Goal: Transaction & Acquisition: Book appointment/travel/reservation

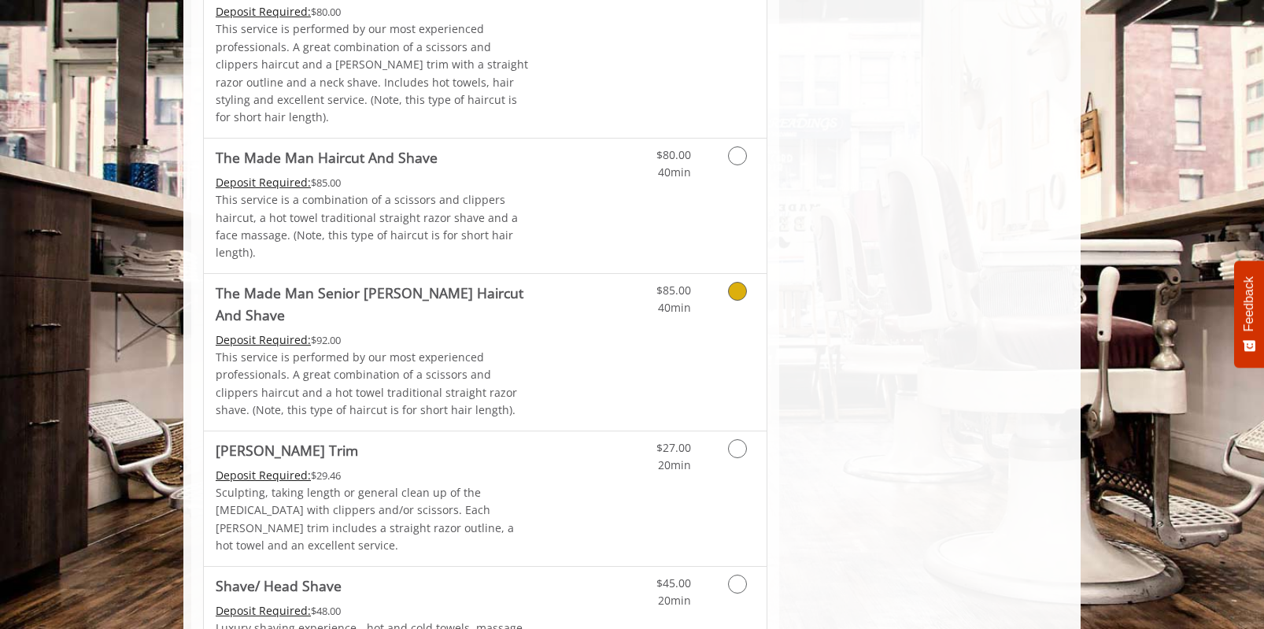
scroll to position [1492, 0]
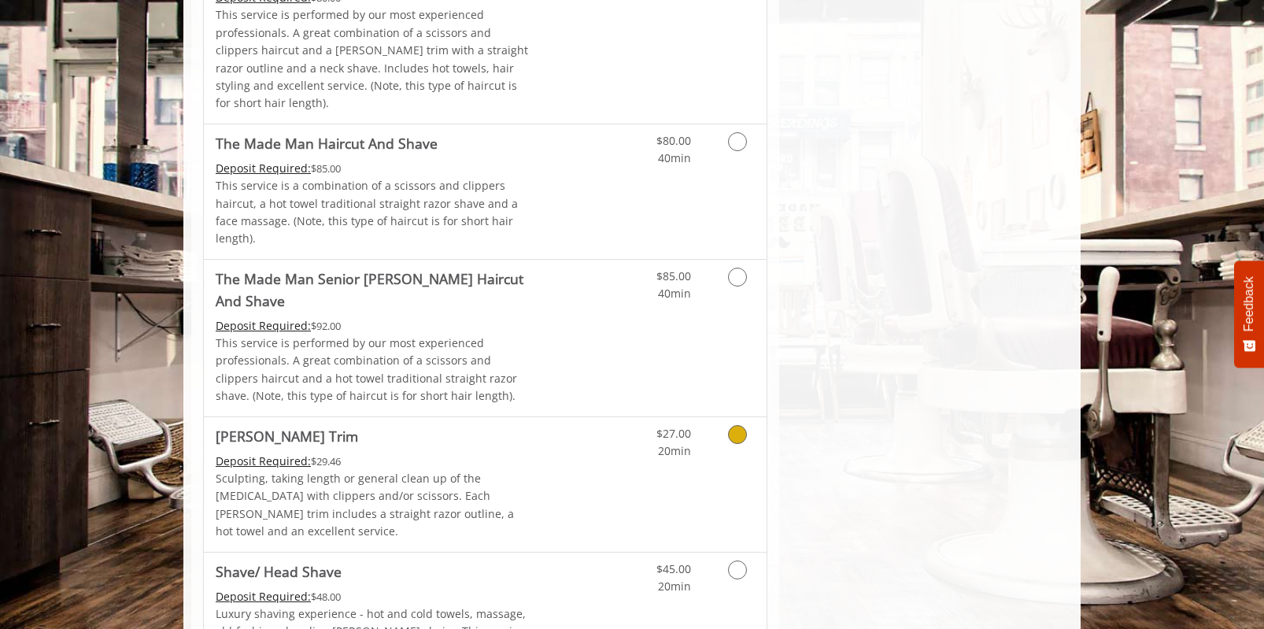
click at [745, 425] on icon "Grooming services" at bounding box center [737, 434] width 19 height 19
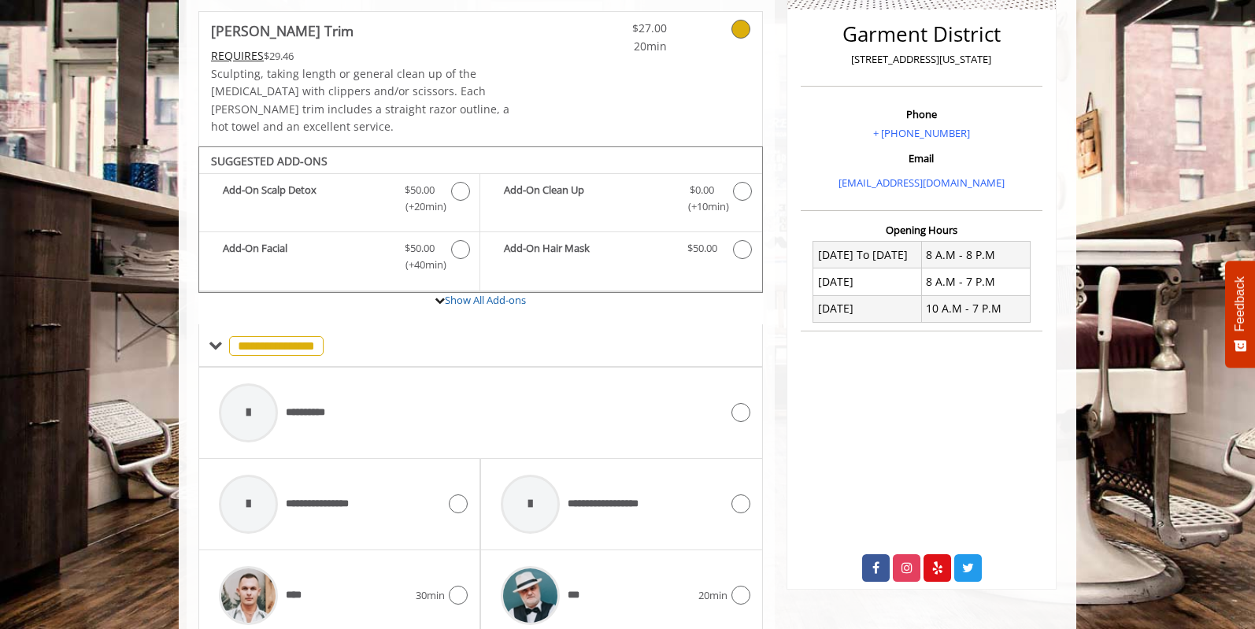
scroll to position [520, 0]
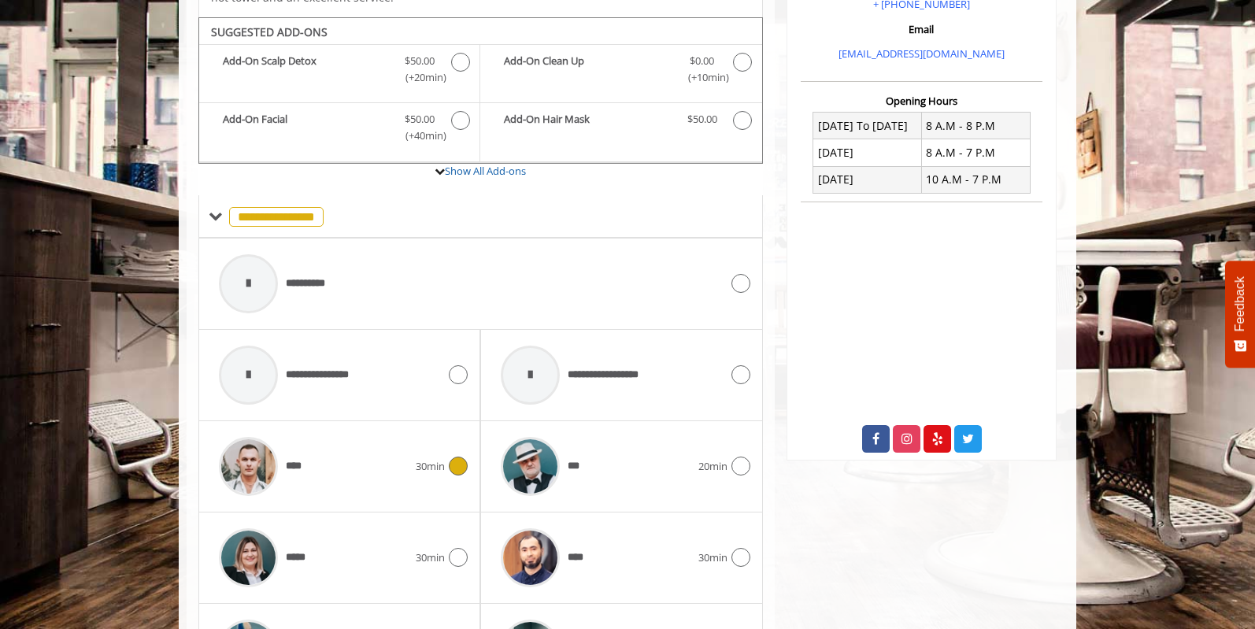
click at [451, 457] on icon at bounding box center [458, 466] width 19 height 19
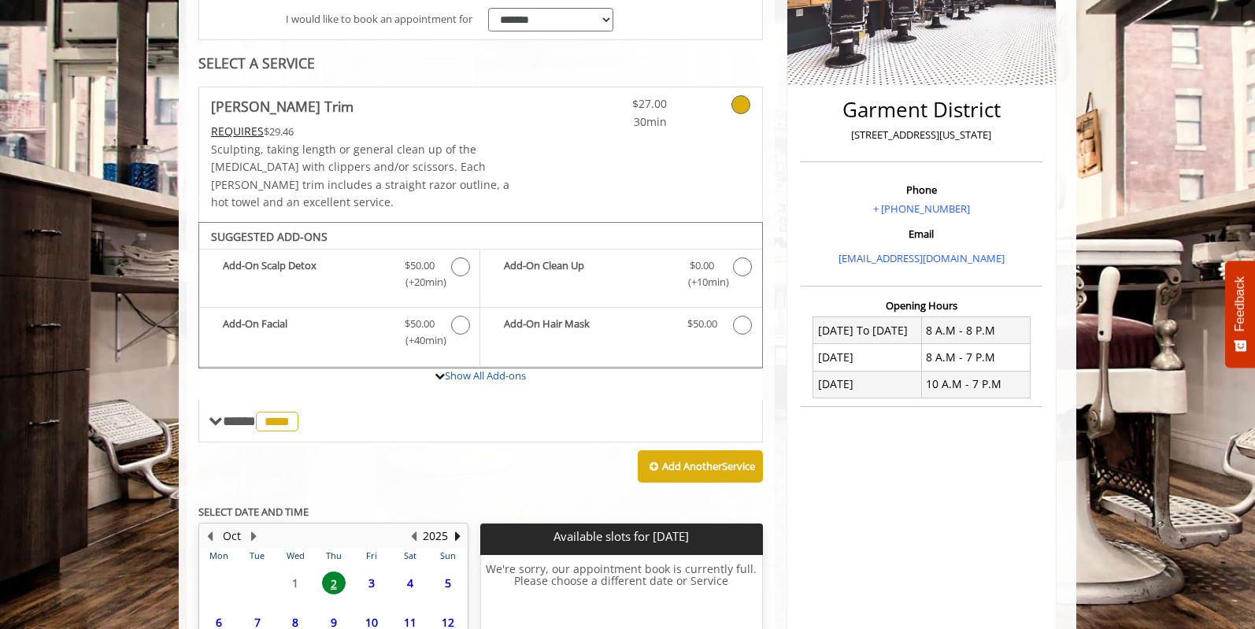
scroll to position [313, 0]
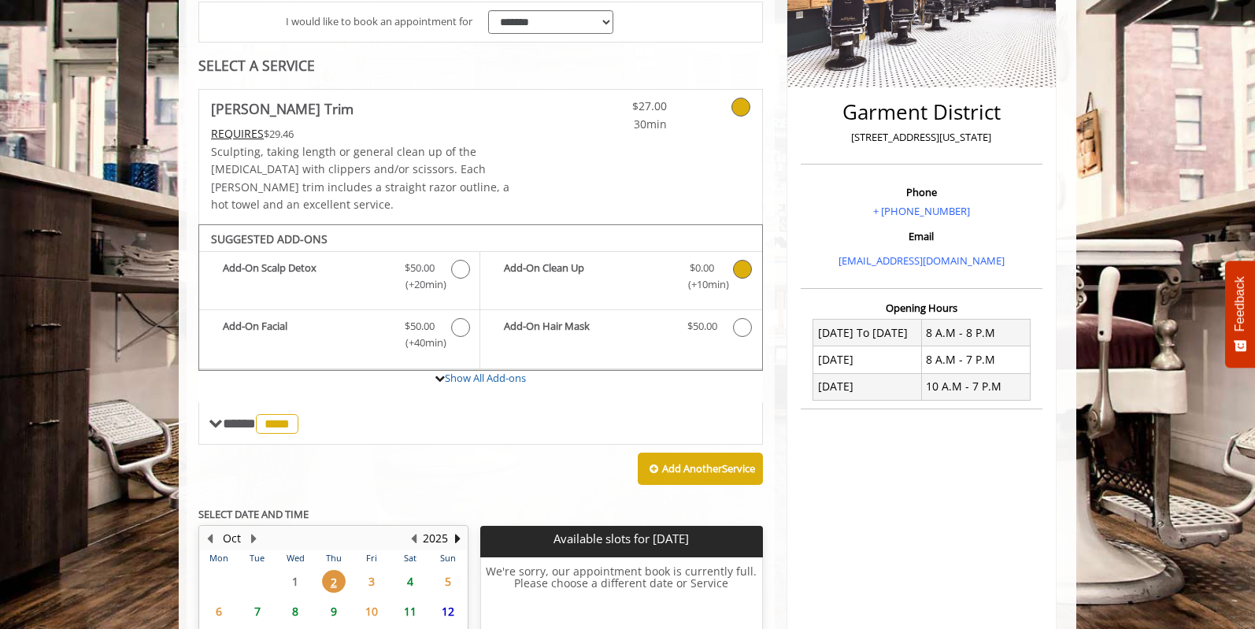
click at [742, 260] on icon "Beard Trim Add-onS" at bounding box center [742, 269] width 19 height 19
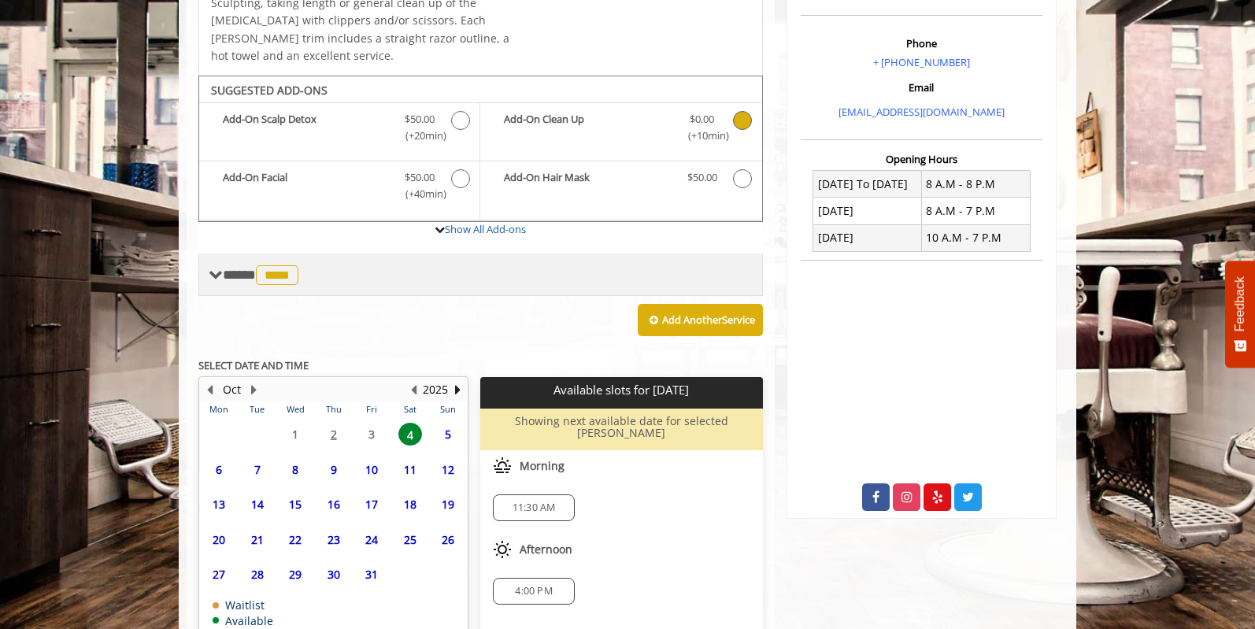
scroll to position [471, 0]
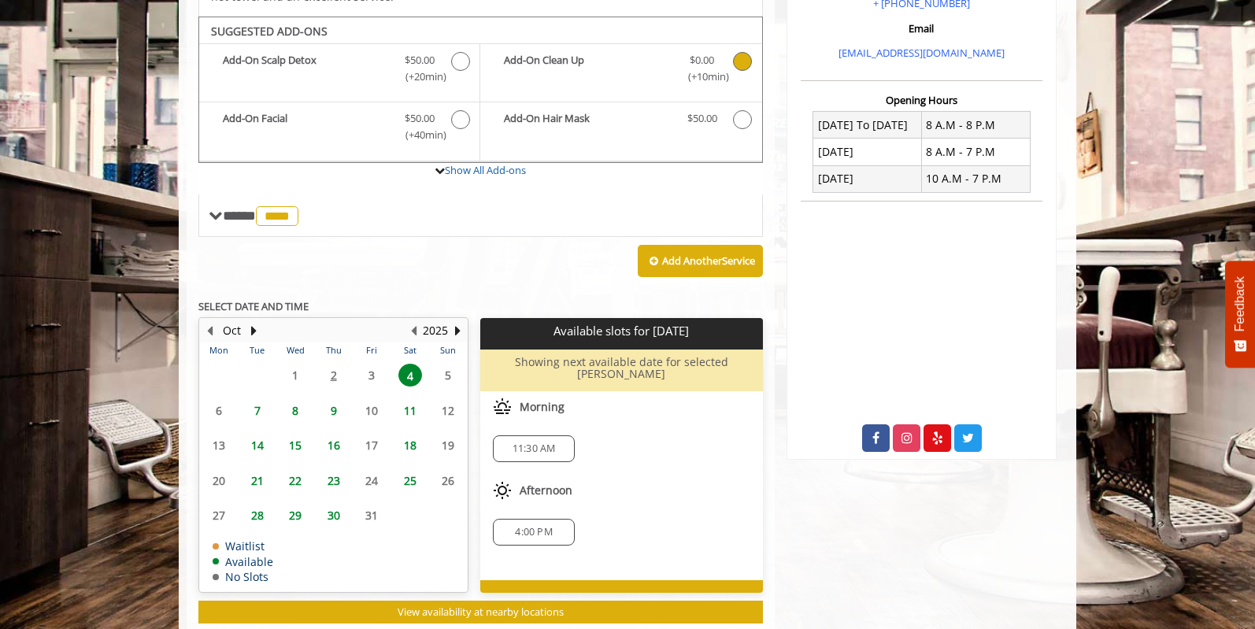
click at [330, 399] on span "9" at bounding box center [334, 410] width 24 height 23
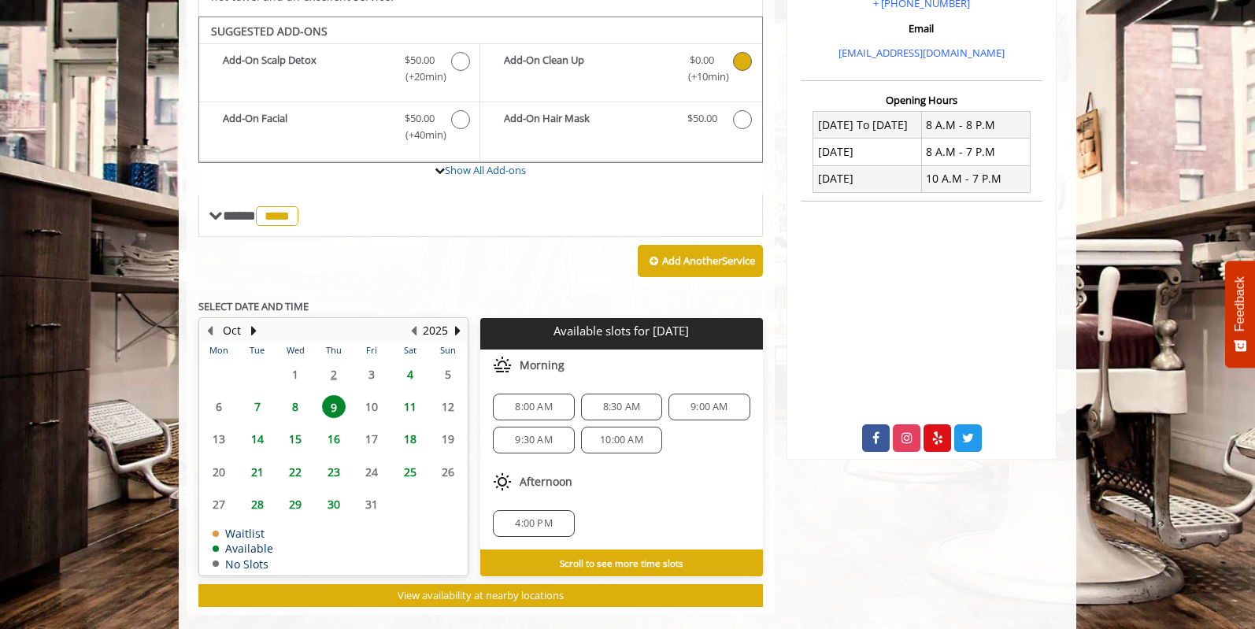
scroll to position [528, 0]
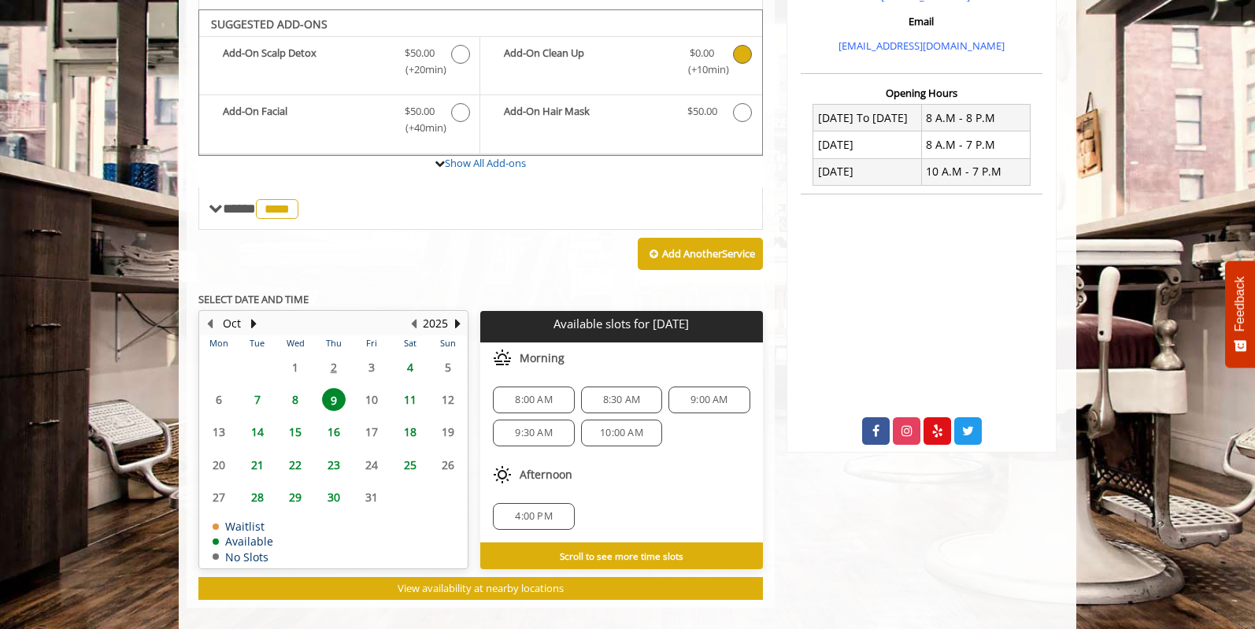
click at [541, 510] on span "4:00 PM" at bounding box center [533, 516] width 37 height 13
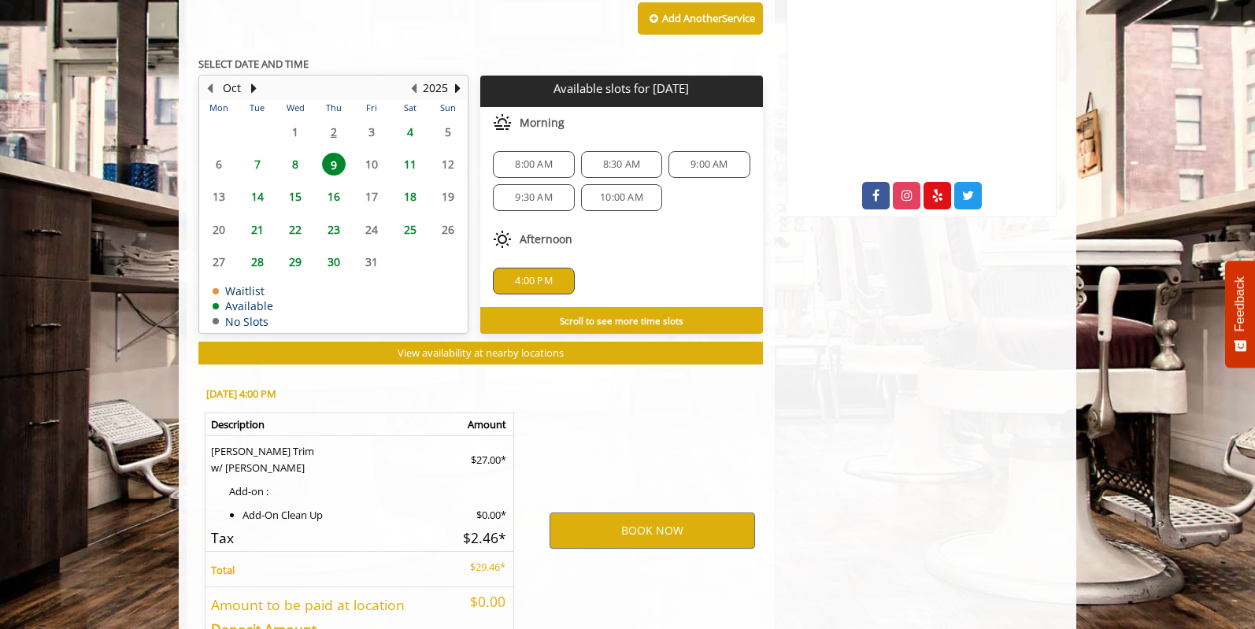
scroll to position [859, 0]
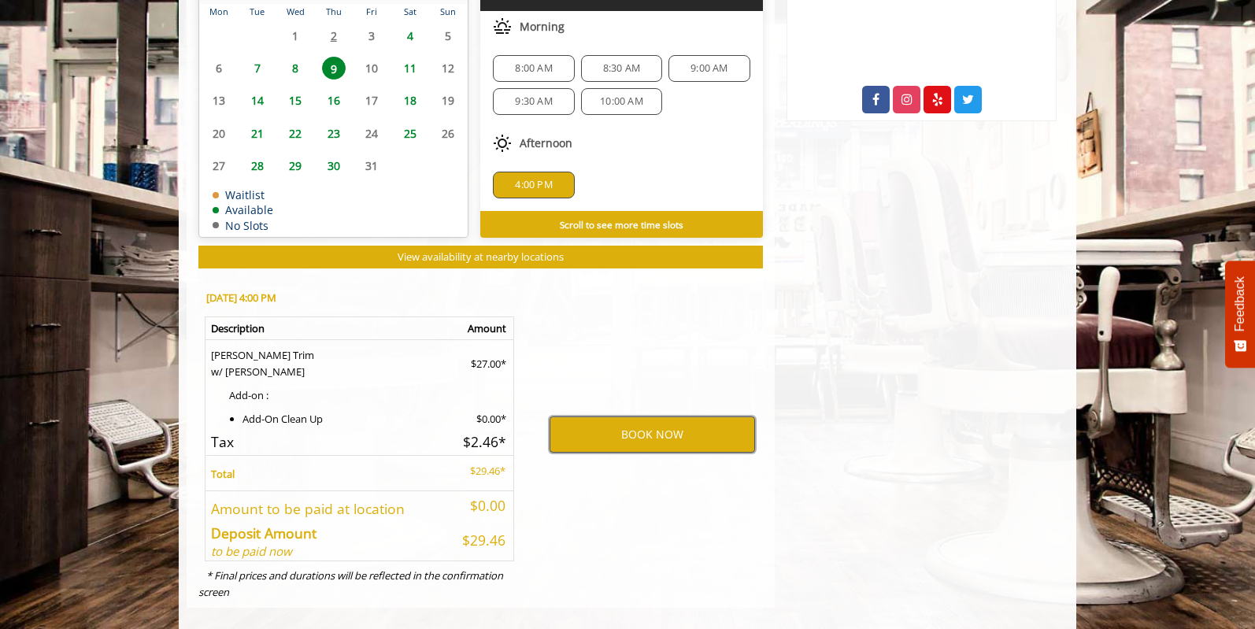
click at [656, 418] on button "BOOK NOW" at bounding box center [651, 434] width 205 height 36
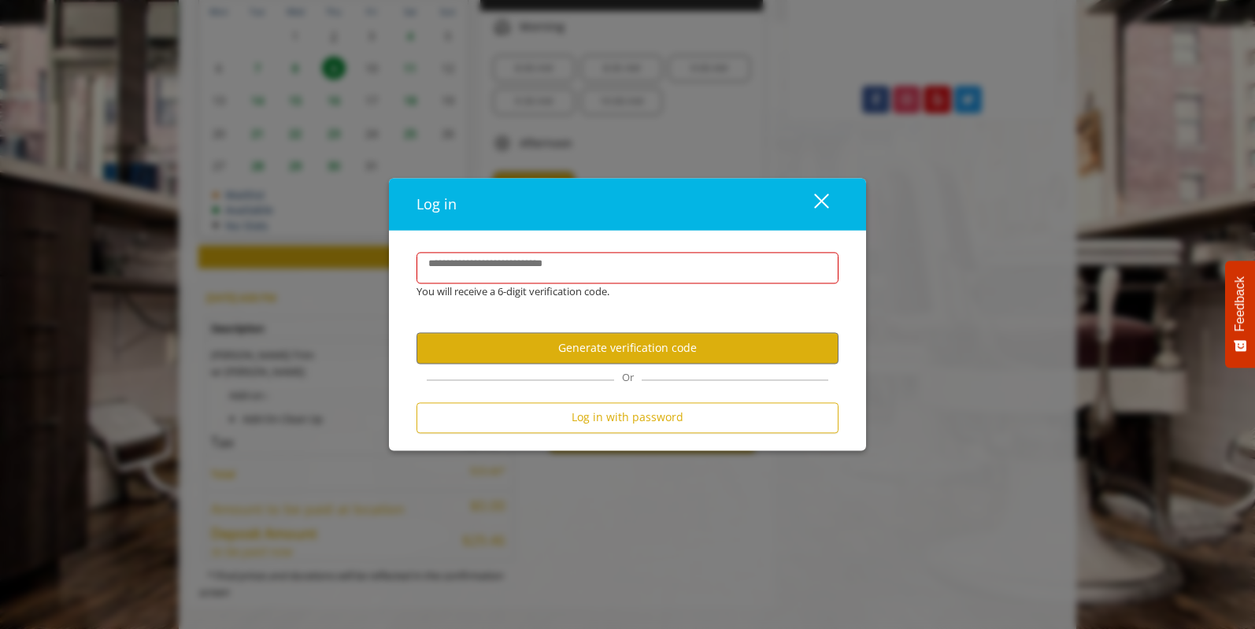
click at [622, 434] on div "Log in with password" at bounding box center [627, 421] width 422 height 39
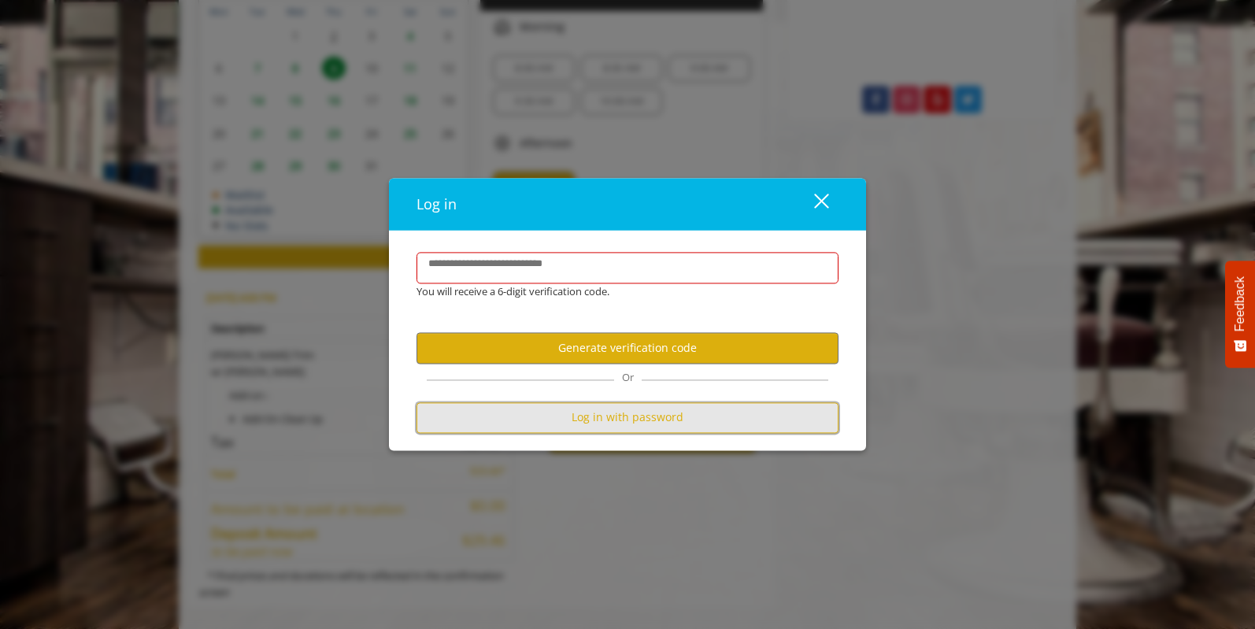
click at [616, 424] on button "Log in with password" at bounding box center [627, 417] width 422 height 31
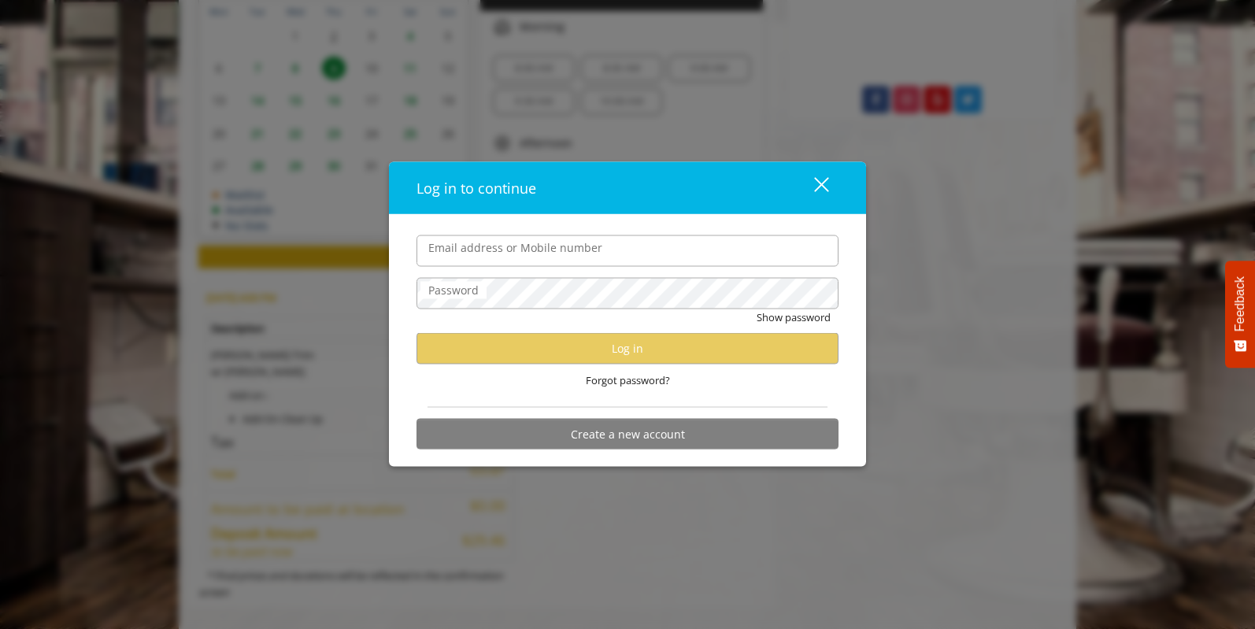
type input "**********"
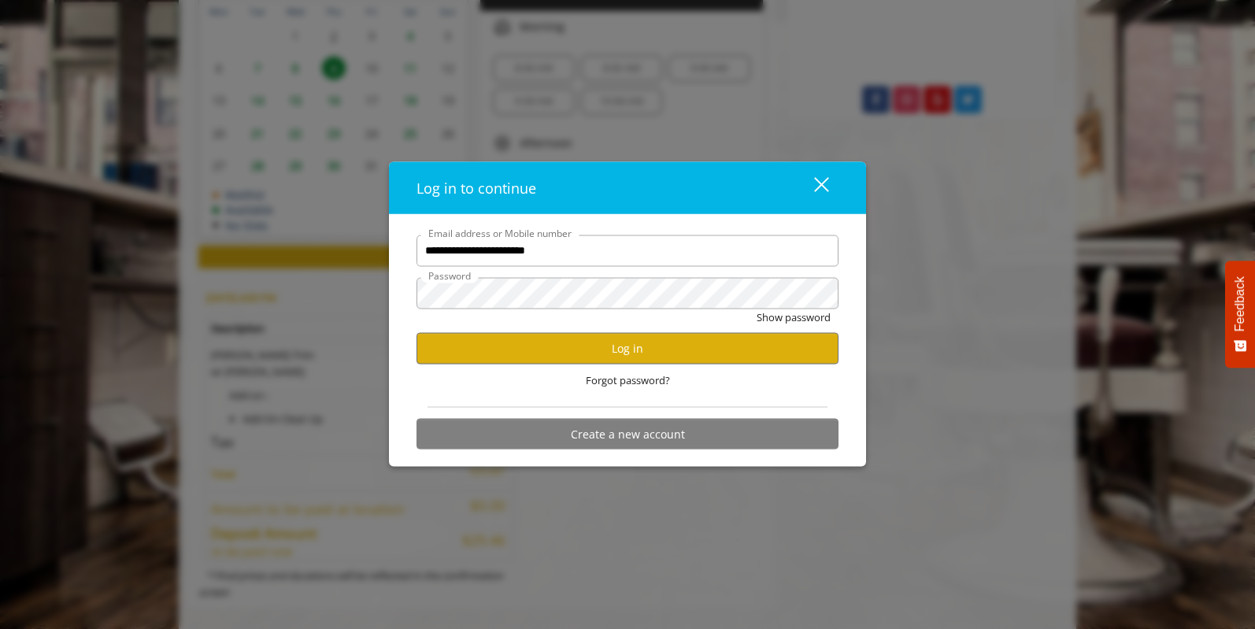
scroll to position [0, 0]
click at [640, 355] on button "Log in" at bounding box center [627, 348] width 422 height 31
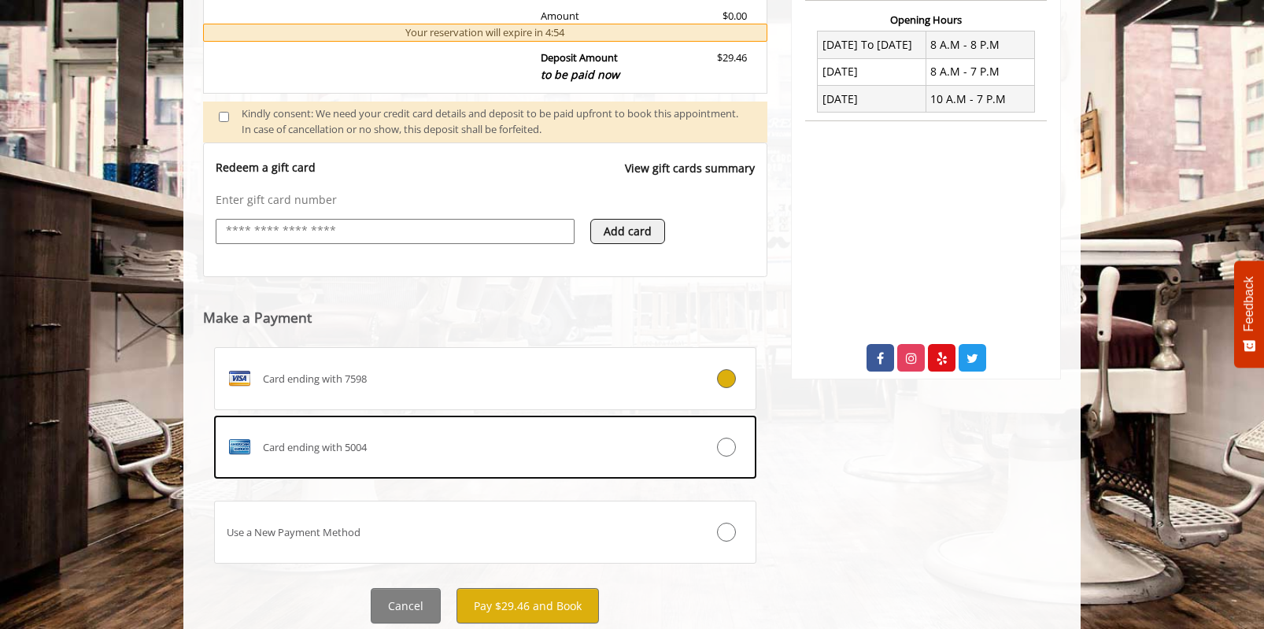
scroll to position [651, 0]
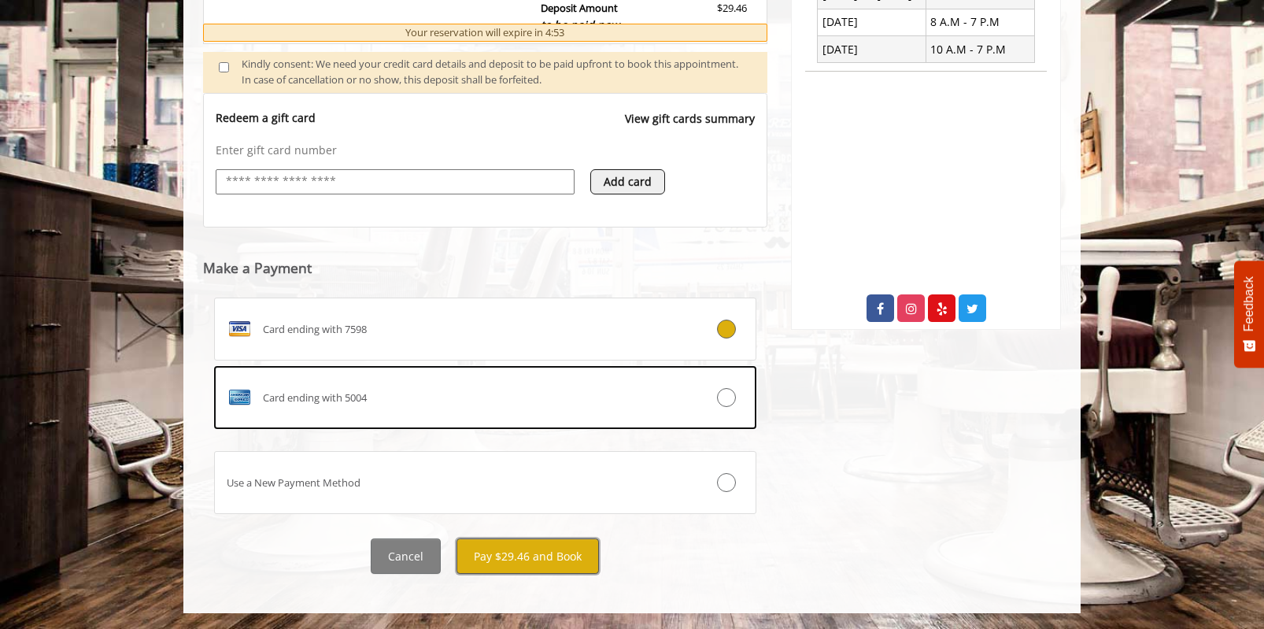
click at [544, 556] on button "Pay $29.46 and Book" at bounding box center [528, 555] width 142 height 35
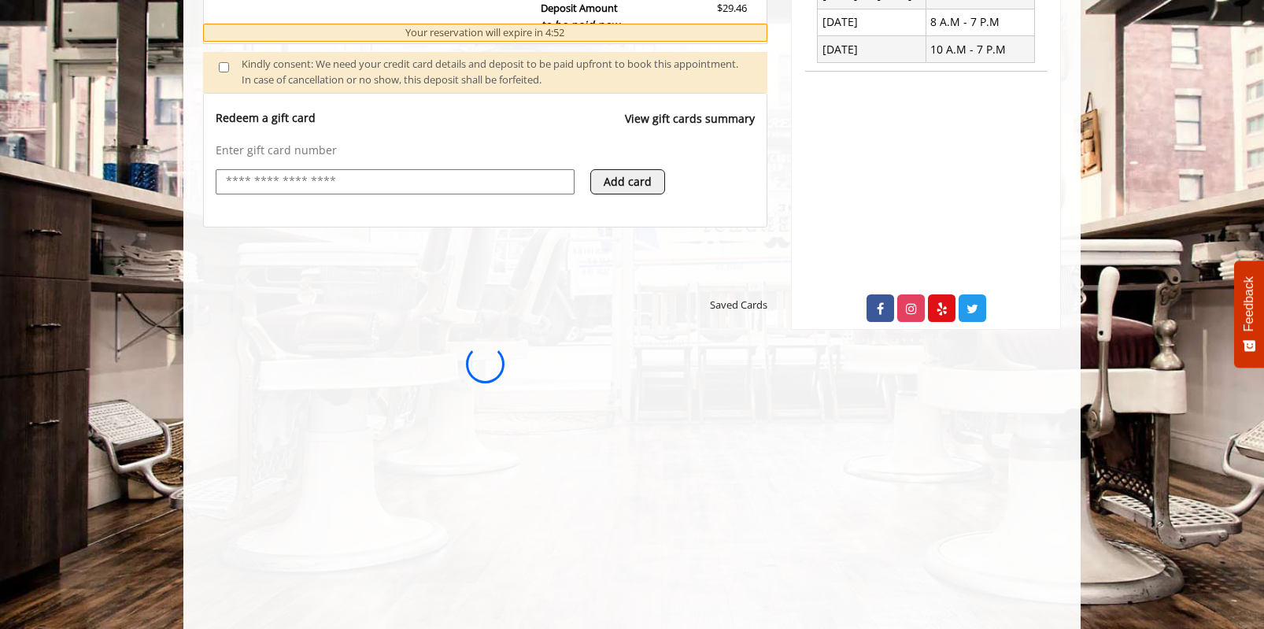
scroll to position [0, 0]
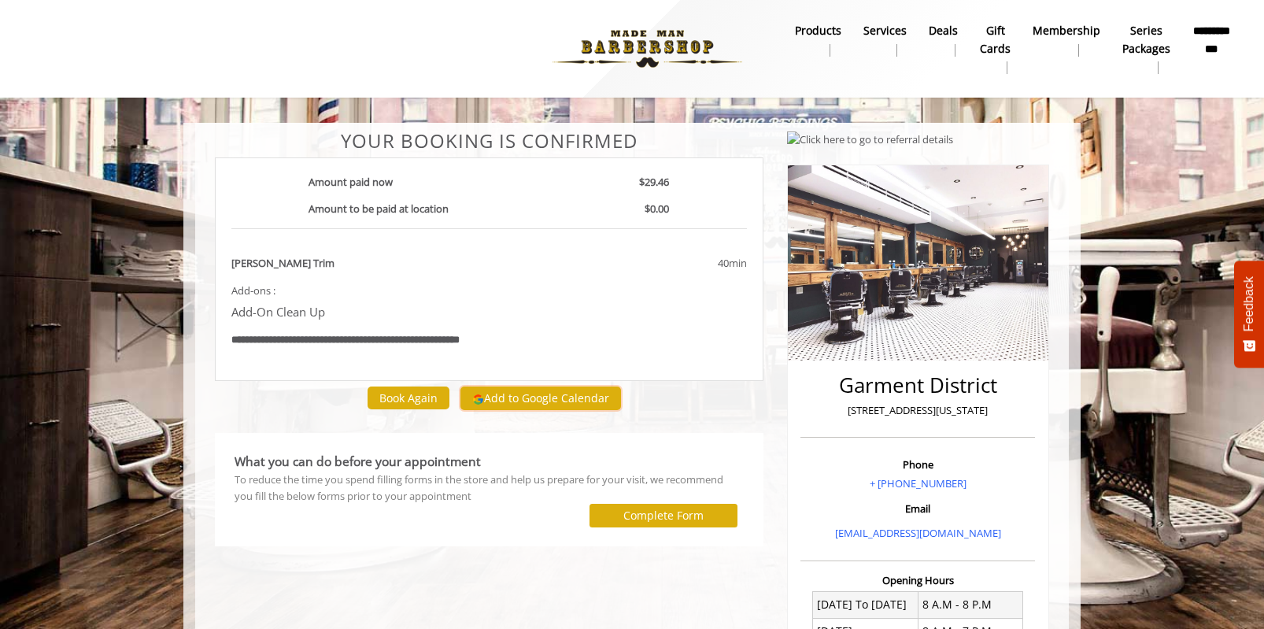
click at [553, 401] on button "Add to Google Calendar" at bounding box center [540, 398] width 161 height 24
